Goal: Information Seeking & Learning: Learn about a topic

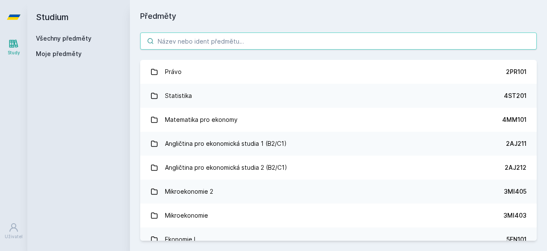
click at [185, 40] on input "search" at bounding box center [338, 40] width 397 height 17
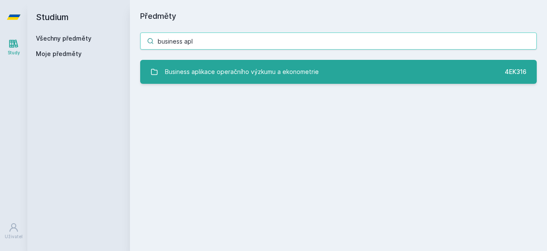
type input "business apl"
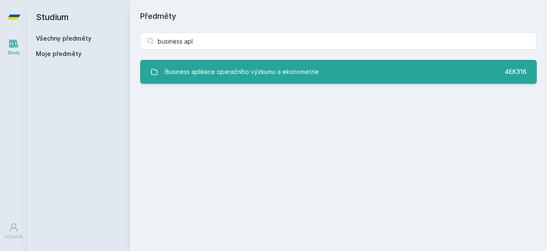
click at [238, 79] on div "Business aplikace operačního výzkumu a ekonometrie" at bounding box center [242, 71] width 154 height 17
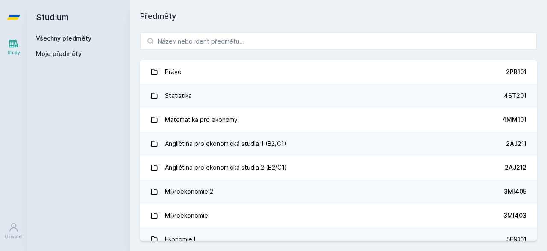
click at [204, 53] on div "Právo 2PR101 Statistika 4ST201 Matematika pro ekonomy 4MM101 Angličtina pro eko…" at bounding box center [338, 136] width 417 height 229
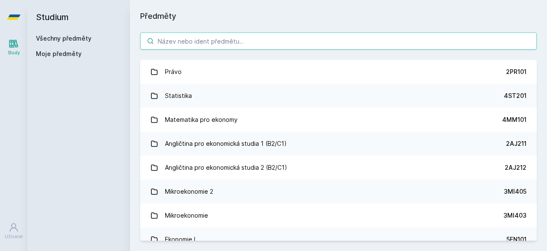
drag, startPoint x: 190, startPoint y: 50, endPoint x: 174, endPoint y: 48, distance: 16.0
click at [174, 48] on div "Právo 2PR101 Statistika 4ST201 Matematika pro ekonomy 4MM101 Angličtina pro eko…" at bounding box center [338, 136] width 417 height 229
click at [174, 48] on input "search" at bounding box center [338, 40] width 397 height 17
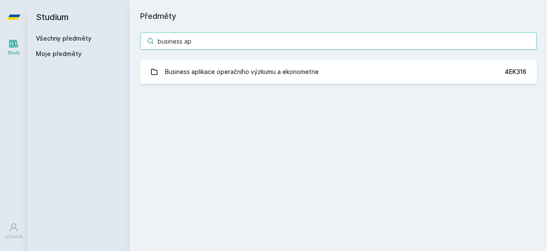
type input "business ap"
click at [205, 40] on input "business ap" at bounding box center [338, 40] width 397 height 17
